Goal: Information Seeking & Learning: Learn about a topic

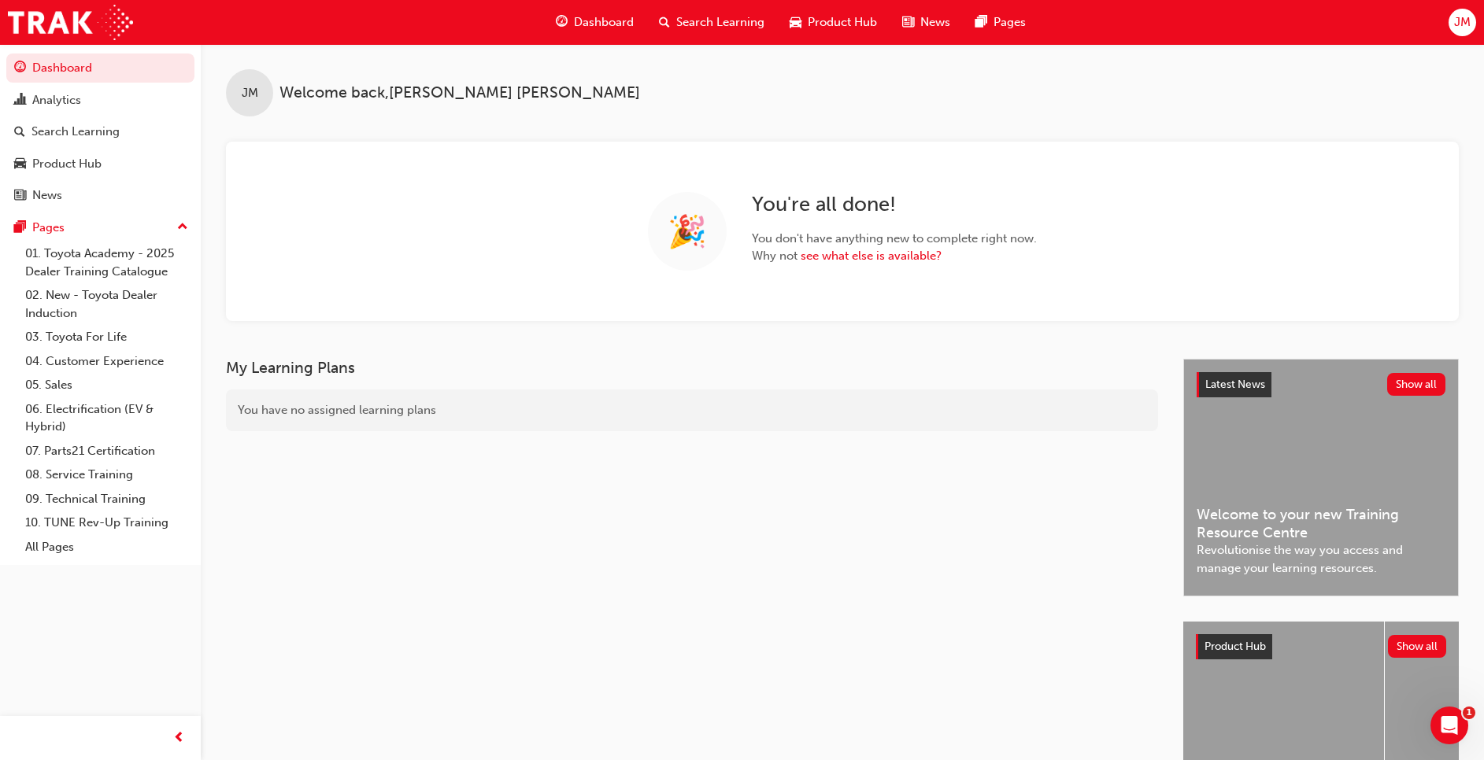
click at [709, 20] on span "Search Learning" at bounding box center [720, 22] width 88 height 18
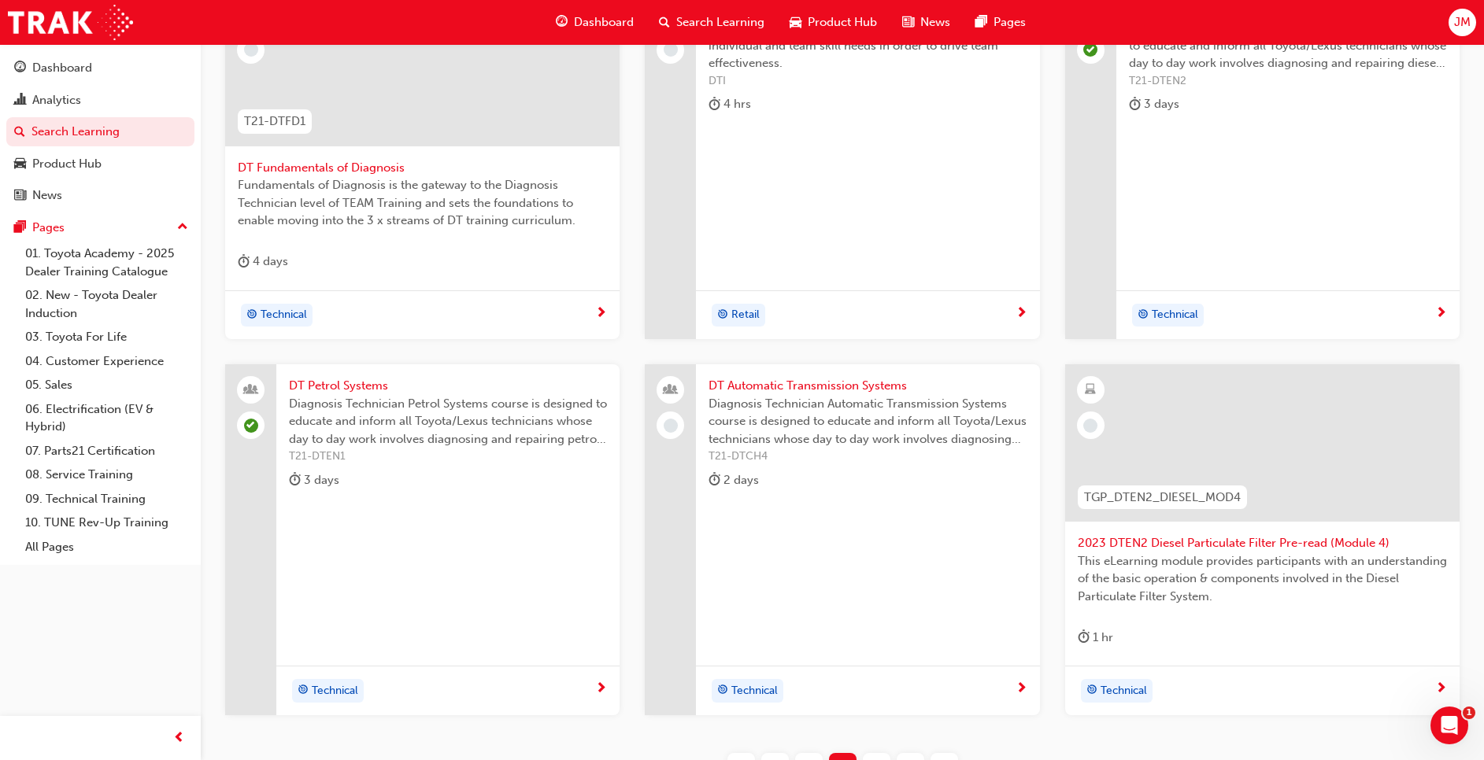
scroll to position [472, 0]
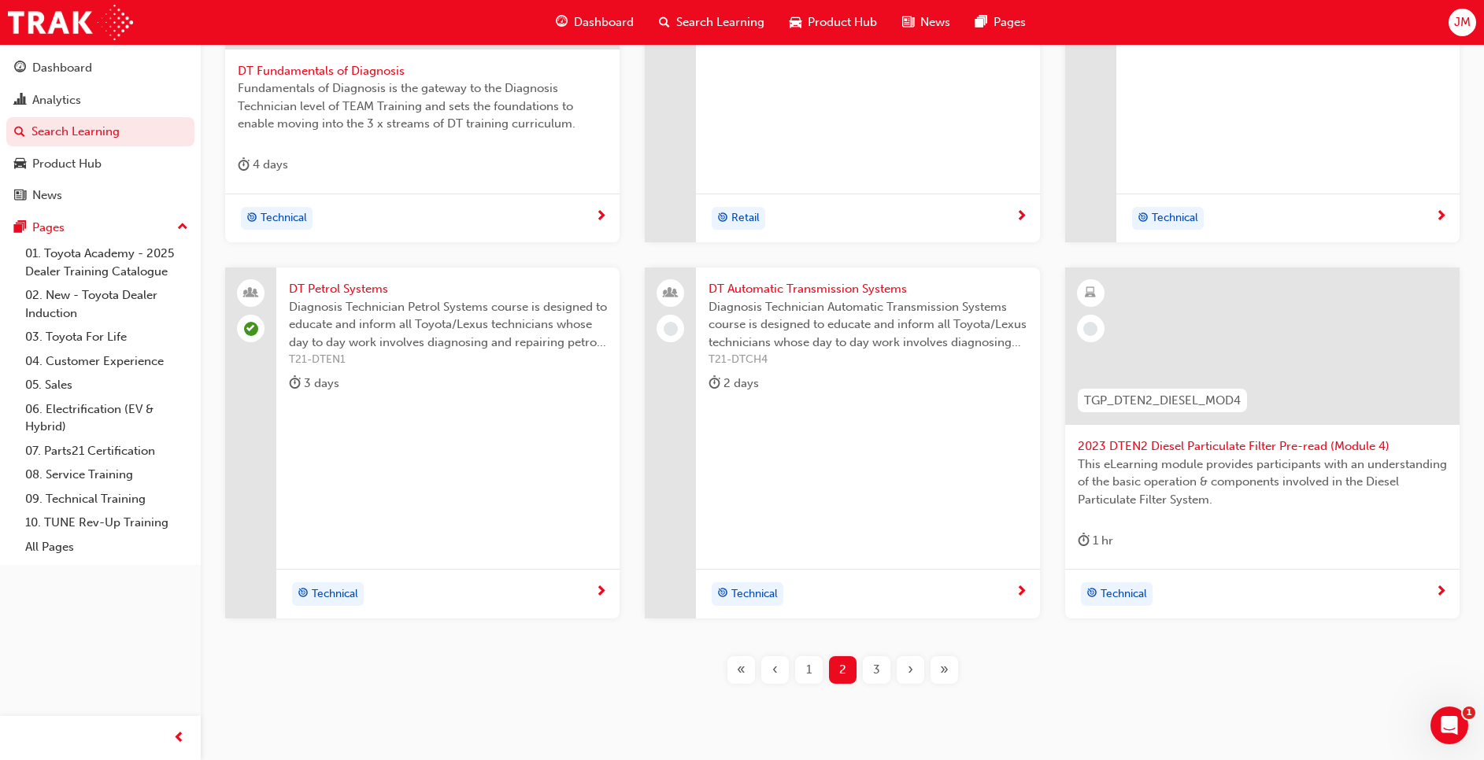
click at [481, 465] on div "DT Petrol Systems Diagnosis Technician Petrol Systems course is designed to edu…" at bounding box center [447, 443] width 343 height 351
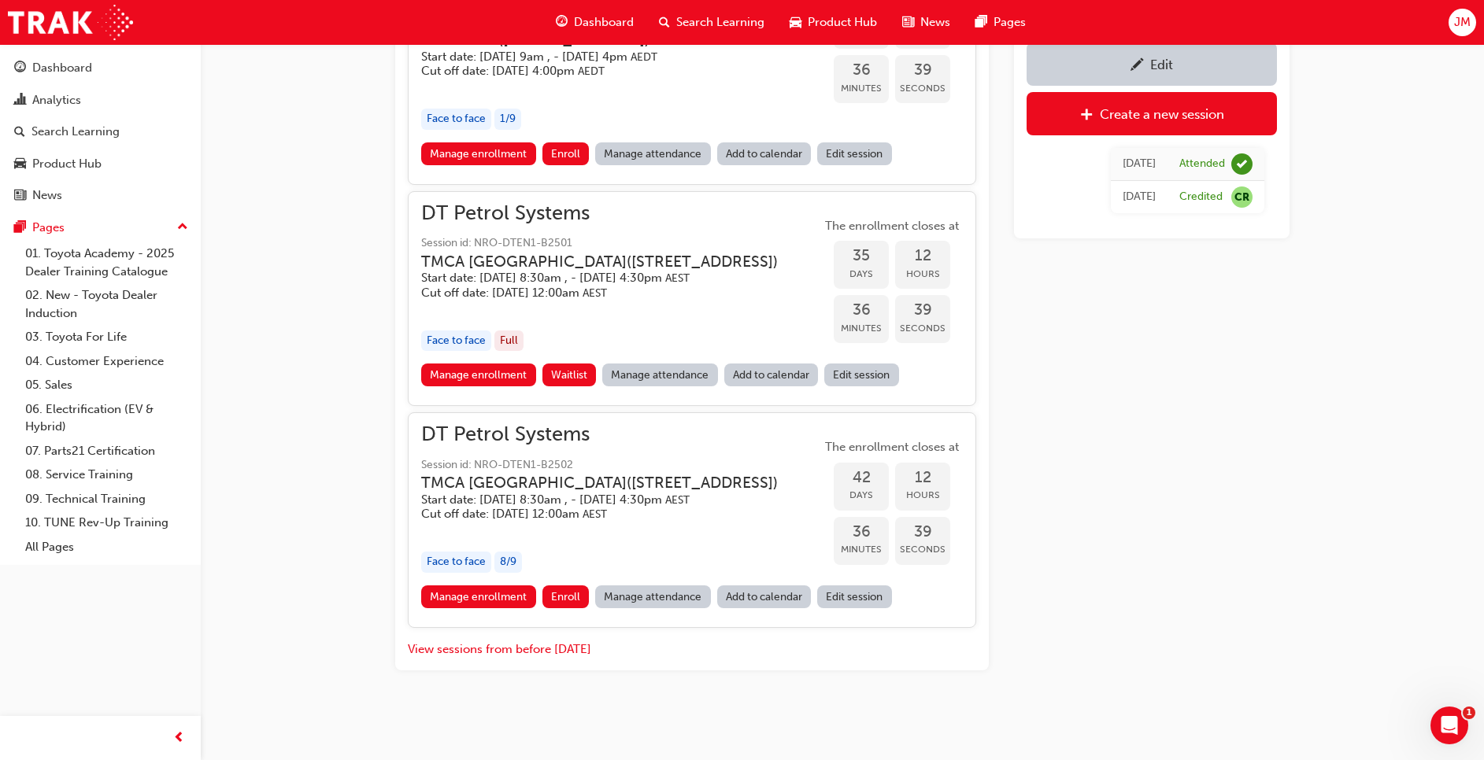
scroll to position [1513, 0]
click at [660, 364] on link "Manage attendance" at bounding box center [660, 375] width 116 height 23
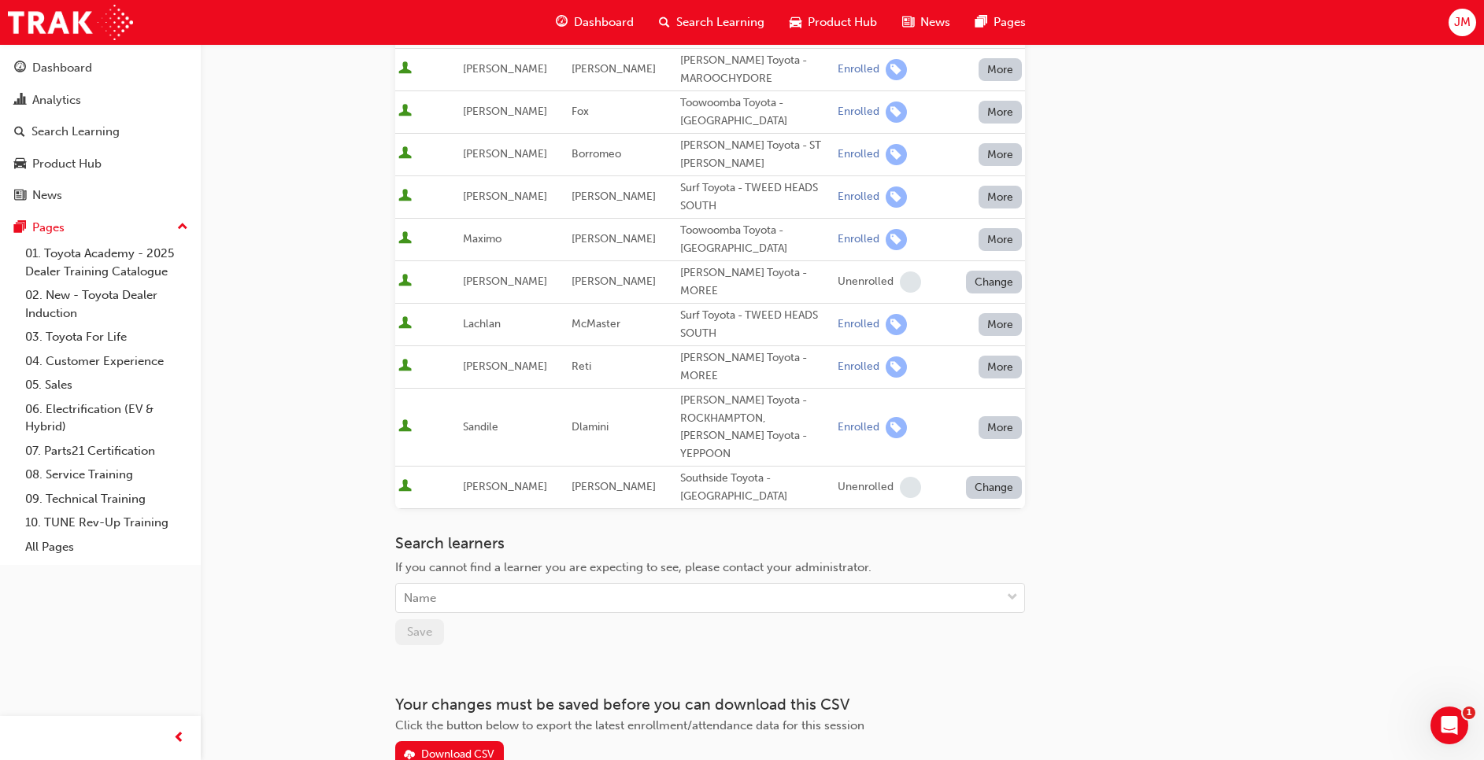
scroll to position [354, 0]
